Goal: Find specific page/section: Find specific page/section

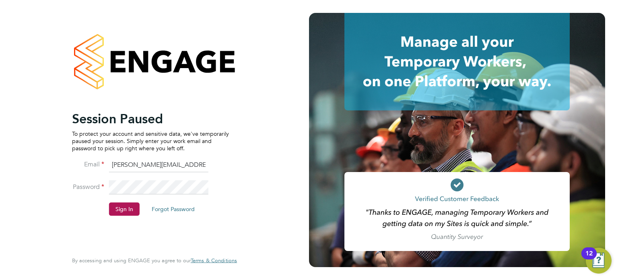
click at [122, 216] on li "Sign In Forgot Password" at bounding box center [150, 213] width 157 height 21
click at [127, 210] on button "Sign In" at bounding box center [124, 209] width 31 height 13
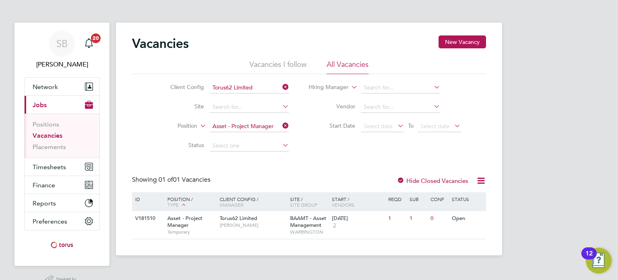
click at [281, 127] on icon at bounding box center [281, 125] width 0 height 11
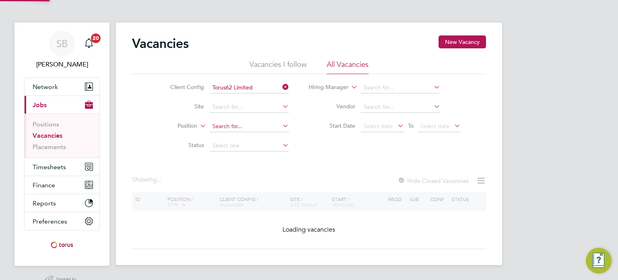
click at [248, 127] on input at bounding box center [249, 126] width 79 height 11
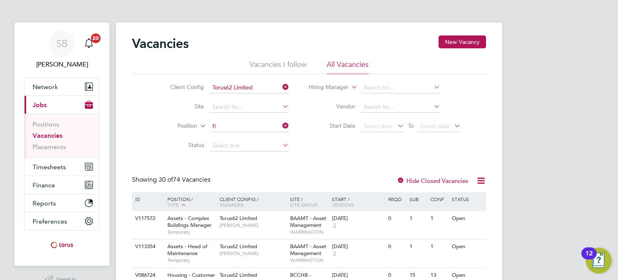
click at [249, 134] on li "Asset - Fi re Surveyor" at bounding box center [285, 137] width 152 height 11
type input "Asset - Fire Surveyor"
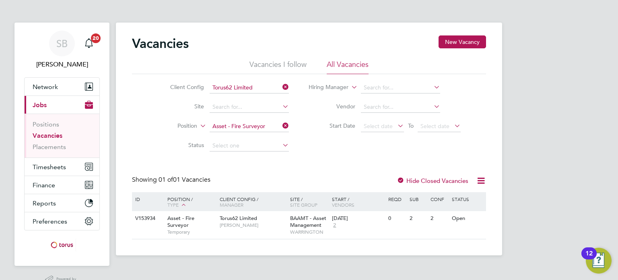
scroll to position [19, 0]
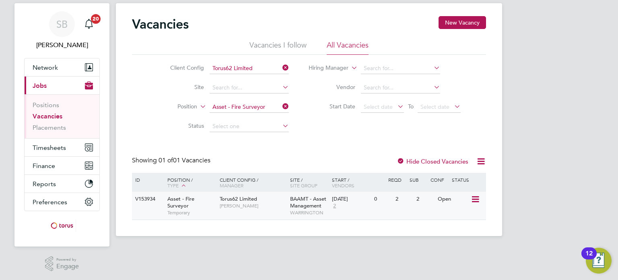
click at [170, 212] on span "Temporary" at bounding box center [191, 212] width 48 height 6
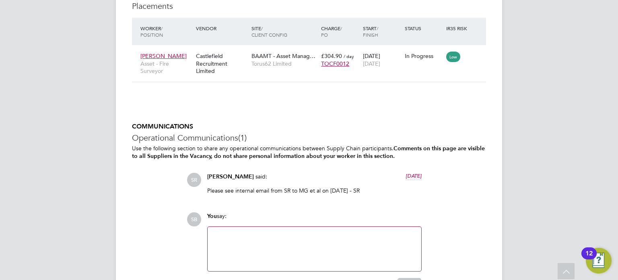
scroll to position [724, 0]
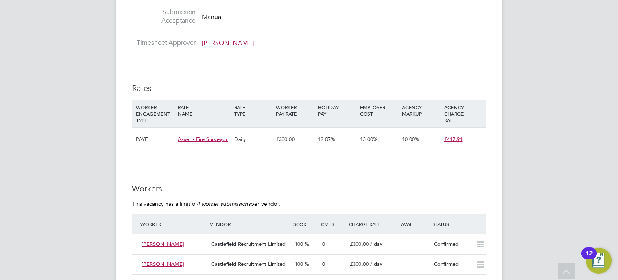
click at [352, 214] on div "Worker Vendor Score Cmts Charge Rate Avail Status" at bounding box center [309, 223] width 354 height 21
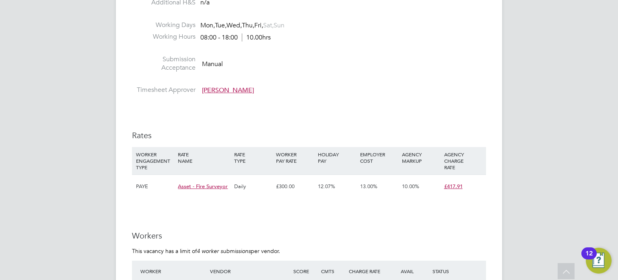
scroll to position [267, 0]
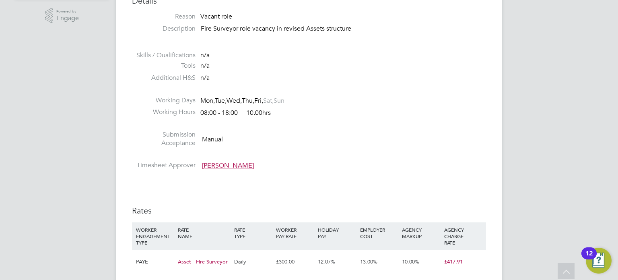
click at [278, 68] on li "Tools n/a" at bounding box center [309, 68] width 354 height 12
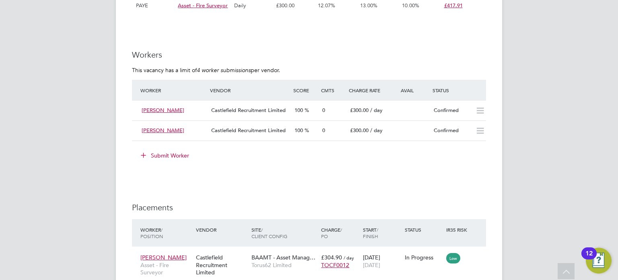
scroll to position [523, 0]
